Goal: Navigation & Orientation: Find specific page/section

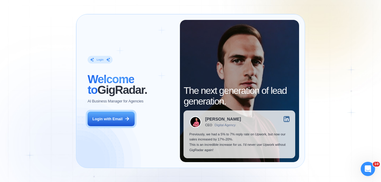
click at [109, 127] on div "Login ‍ Welcome to GigRadar. AI Business Manager for Agencies Login with Email" at bounding box center [131, 91] width 98 height 143
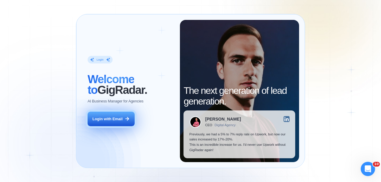
click at [112, 119] on div "Login with Email" at bounding box center [107, 119] width 30 height 5
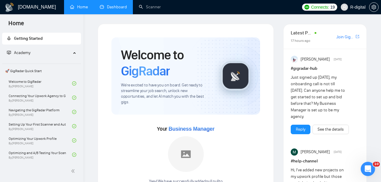
click at [112, 9] on link "Dashboard" at bounding box center [113, 6] width 27 height 5
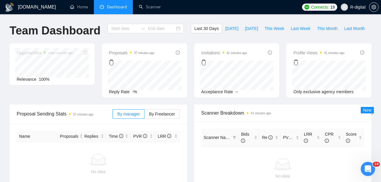
type input "[DATE]"
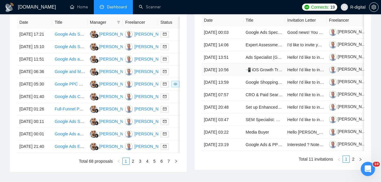
scroll to position [254, 0]
